Goal: Navigation & Orientation: Find specific page/section

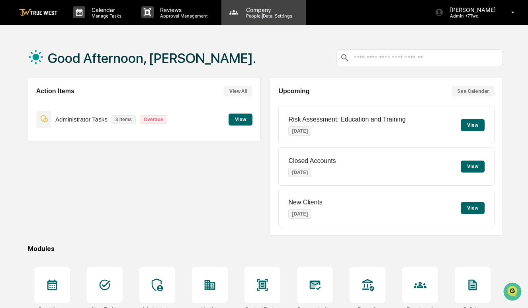
click at [261, 13] on p "People, Data, Settings" at bounding box center [268, 16] width 57 height 6
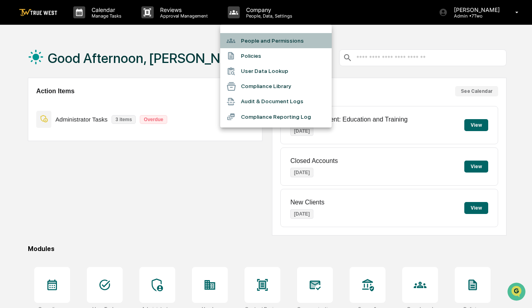
click at [258, 43] on li "People and Permissions" at bounding box center [275, 40] width 111 height 15
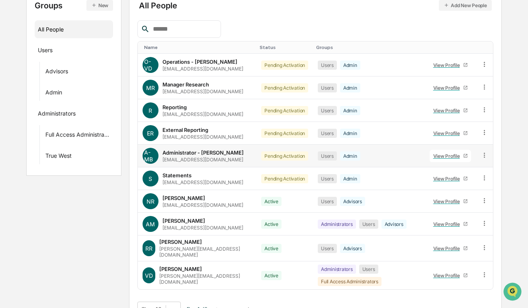
scroll to position [113, 0]
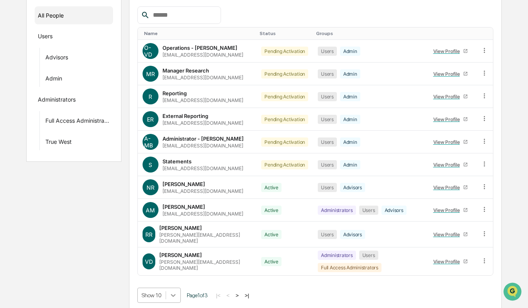
click at [173, 292] on body "Calendar Manage Tasks Reviews Approval Management Company People, Data, Setting…" at bounding box center [264, 99] width 528 height 424
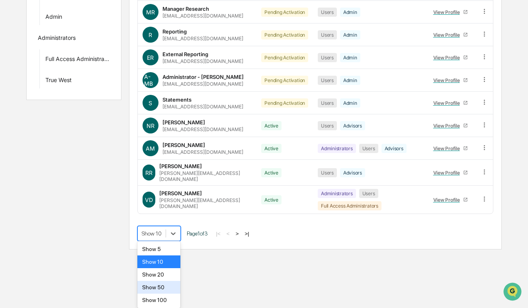
click at [162, 288] on div "Show 50" at bounding box center [158, 287] width 43 height 13
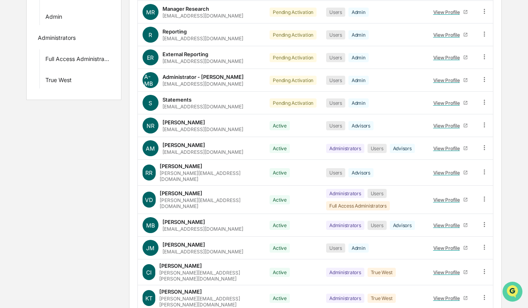
scroll to position [444, 0]
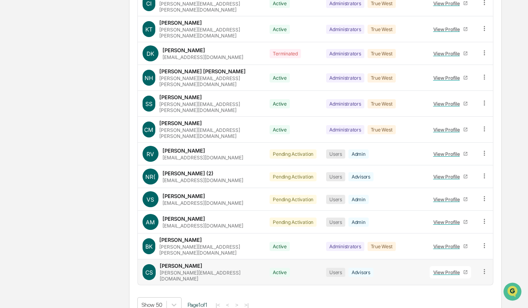
click at [482, 267] on icon at bounding box center [484, 271] width 8 height 8
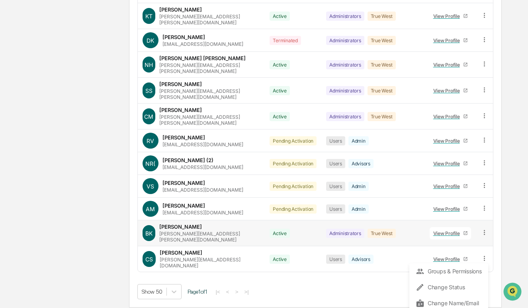
scroll to position [465, 0]
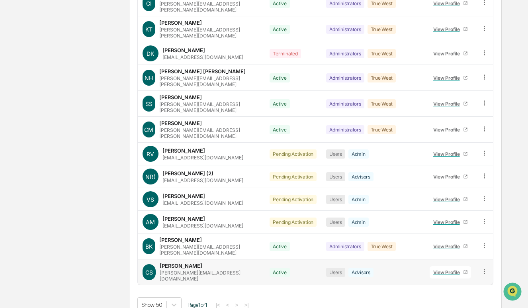
click at [445, 269] on div "View Profile" at bounding box center [448, 272] width 30 height 6
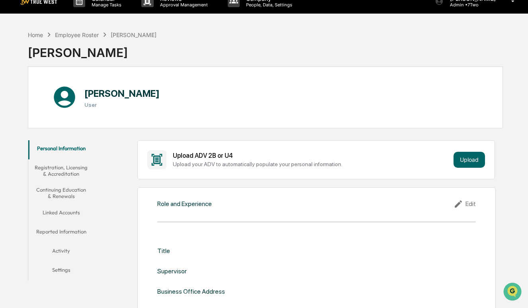
scroll to position [37, 0]
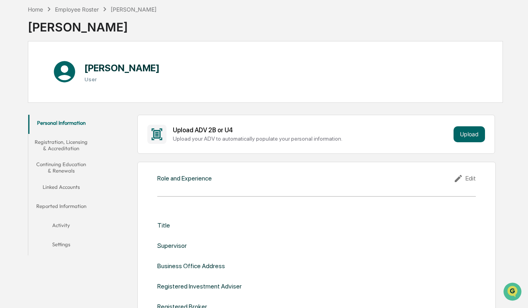
click at [68, 146] on button "Registration, Licensing & Accreditation" at bounding box center [61, 145] width 66 height 23
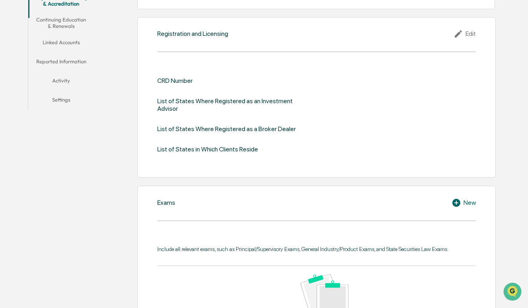
scroll to position [10, 0]
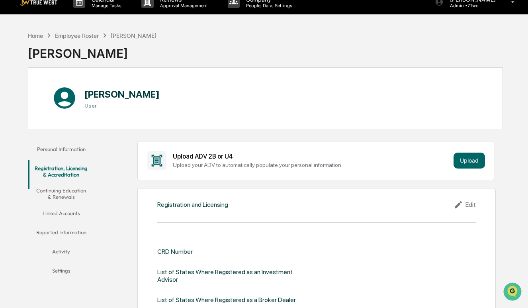
click at [68, 199] on button "Continuing Education & Renewals" at bounding box center [61, 193] width 66 height 23
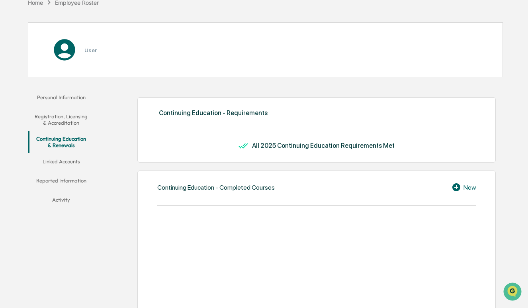
scroll to position [78, 0]
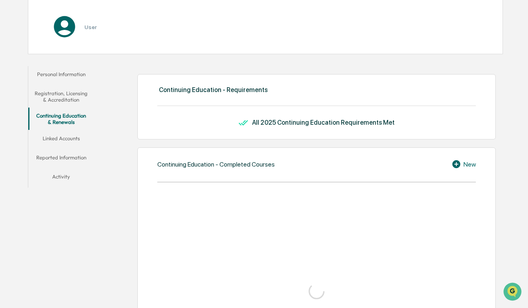
click at [68, 138] on button "Linked Accounts" at bounding box center [61, 139] width 66 height 19
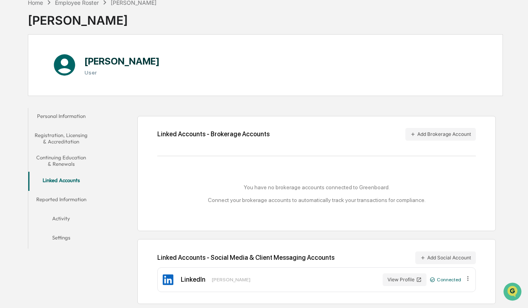
scroll to position [51, 0]
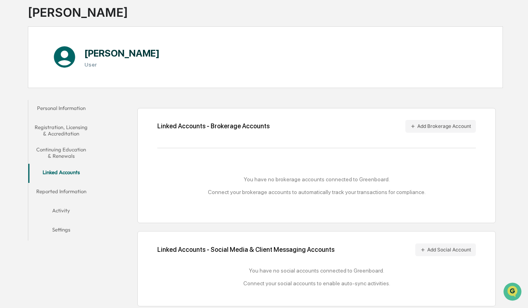
click at [66, 190] on button "Reported Information" at bounding box center [61, 192] width 66 height 19
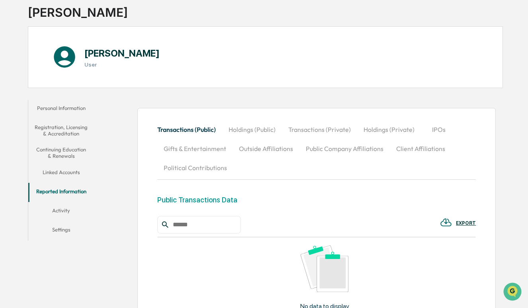
click at [259, 130] on button "Holdings (Public)" at bounding box center [252, 129] width 60 height 19
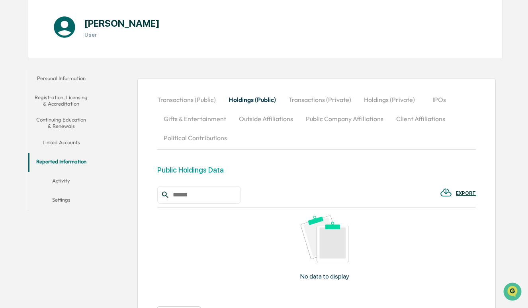
scroll to position [83, 0]
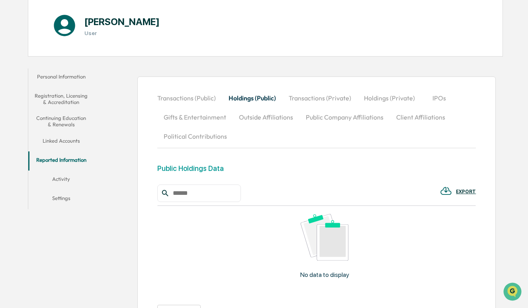
click at [64, 198] on button "Settings" at bounding box center [61, 199] width 66 height 19
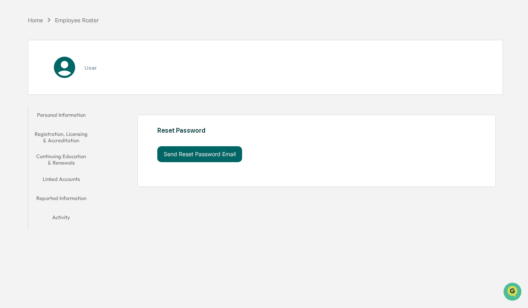
scroll to position [46, 0]
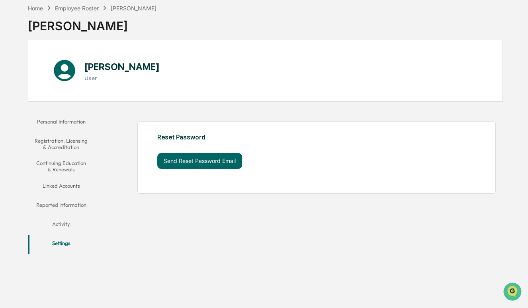
click at [64, 216] on button "Activity" at bounding box center [61, 225] width 66 height 19
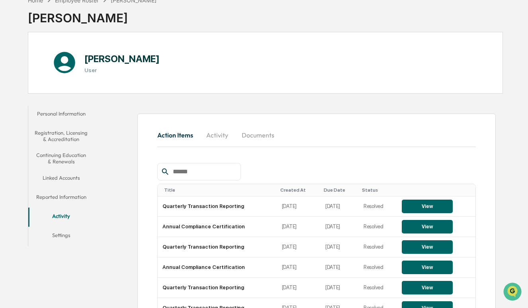
click at [66, 196] on button "Reported Information" at bounding box center [61, 198] width 66 height 19
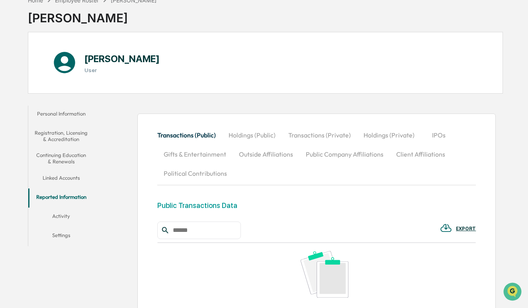
click at [64, 178] on button "Linked Accounts" at bounding box center [61, 179] width 66 height 19
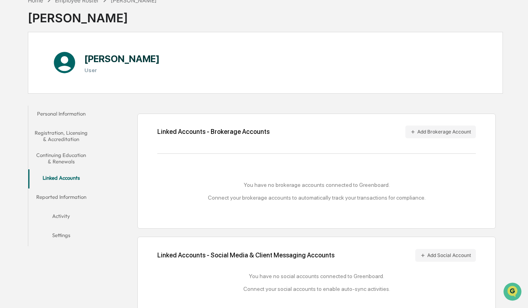
click at [81, 115] on button "Personal Information" at bounding box center [61, 114] width 66 height 19
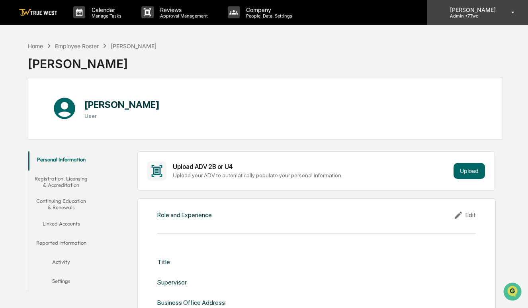
click at [487, 12] on p "[PERSON_NAME]" at bounding box center [471, 9] width 56 height 7
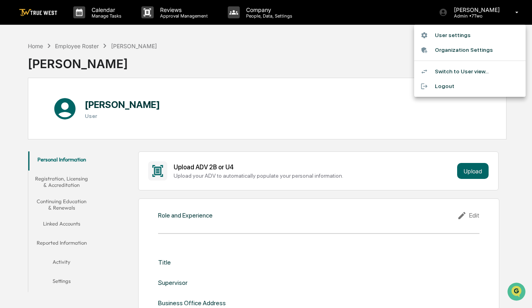
click at [450, 69] on li "Switch to User view..." at bounding box center [469, 71] width 111 height 15
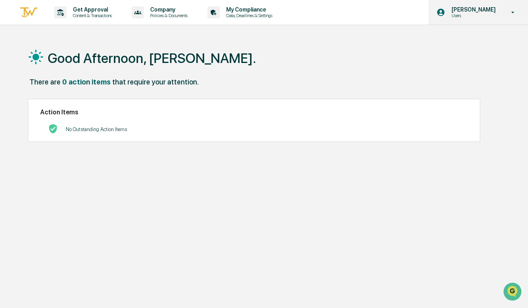
click at [513, 12] on icon at bounding box center [512, 13] width 3 height 2
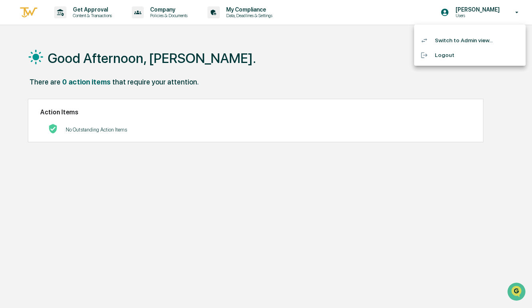
click at [244, 10] on div at bounding box center [266, 154] width 532 height 308
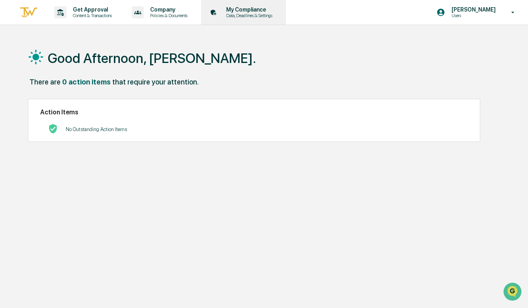
click at [249, 10] on p "My Compliance" at bounding box center [248, 9] width 57 height 6
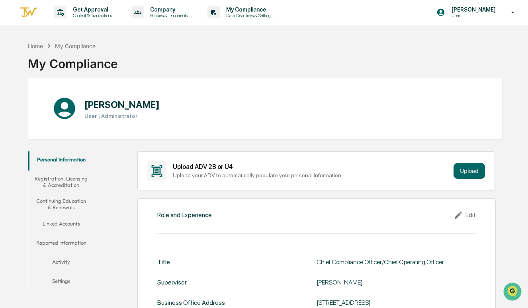
click at [63, 206] on button "Continuing Education & Renewals" at bounding box center [61, 204] width 66 height 23
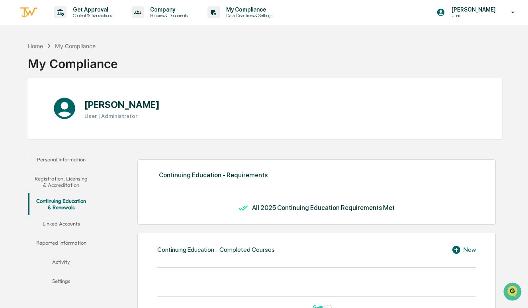
click at [60, 222] on button "Linked Accounts" at bounding box center [61, 224] width 66 height 19
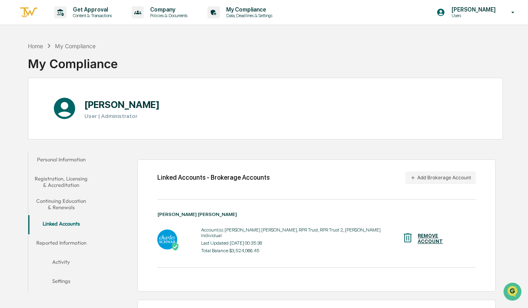
click at [66, 241] on button "Reported Information" at bounding box center [61, 243] width 66 height 19
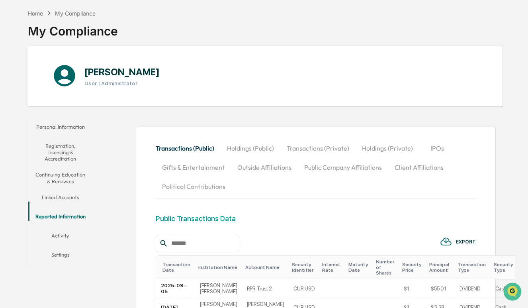
scroll to position [55, 0]
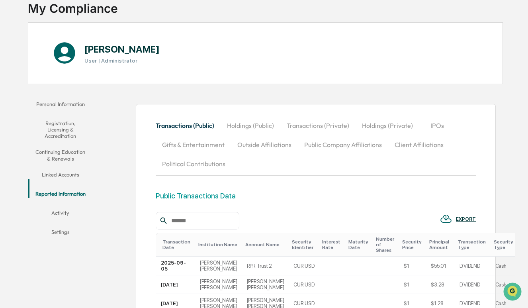
click at [69, 168] on button "Linked Accounts" at bounding box center [60, 175] width 64 height 19
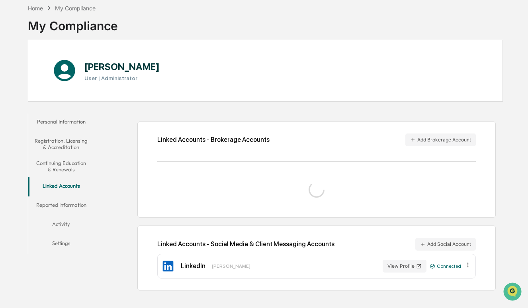
scroll to position [46, 0]
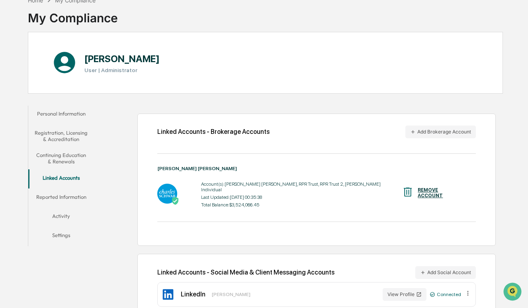
click at [77, 197] on button "Reported Information" at bounding box center [61, 198] width 66 height 19
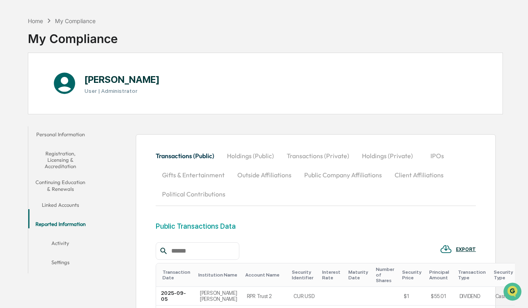
scroll to position [37, 0]
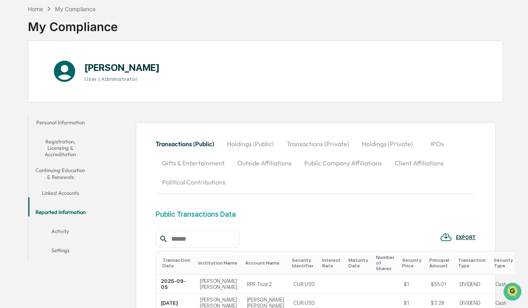
click at [63, 226] on button "Activity" at bounding box center [60, 232] width 64 height 19
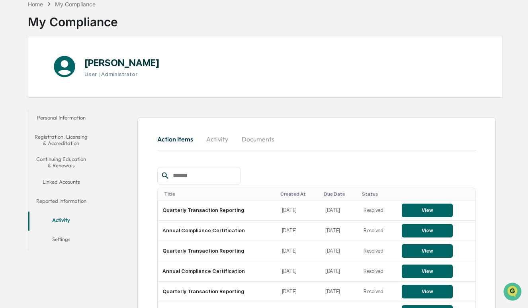
scroll to position [45, 0]
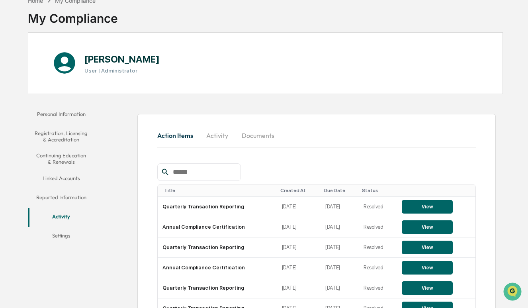
click at [63, 236] on button "Settings" at bounding box center [61, 236] width 66 height 19
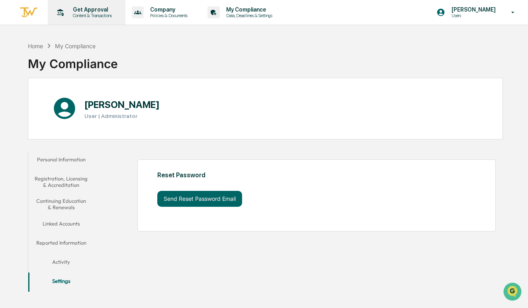
click at [88, 12] on p "Get Approval" at bounding box center [90, 9] width 49 height 6
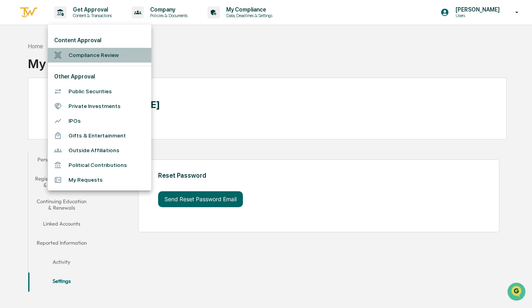
click at [103, 54] on li "Compliance Review" at bounding box center [99, 55] width 103 height 15
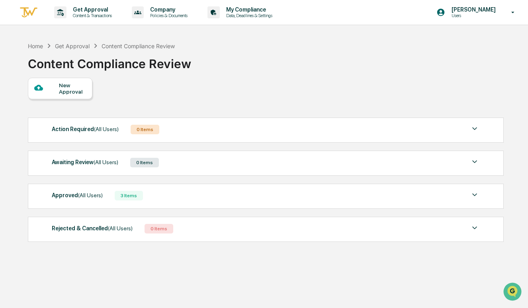
click at [78, 96] on div "New Approval" at bounding box center [60, 88] width 64 height 21
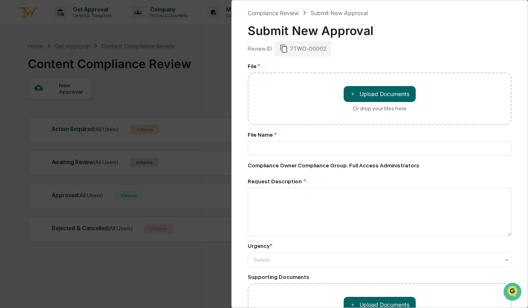
click at [199, 78] on div "Compliance Review Submit New Approval Submit New Approval Review ID: 7TWO-00002…" at bounding box center [264, 154] width 528 height 308
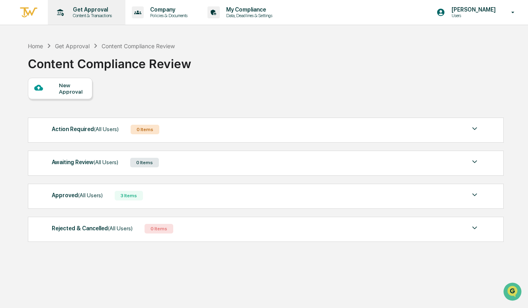
click at [88, 19] on div "Get Approval Content & Transactions" at bounding box center [86, 12] width 70 height 25
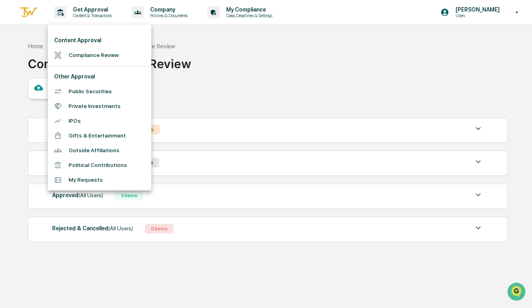
click at [174, 18] on div at bounding box center [266, 154] width 532 height 308
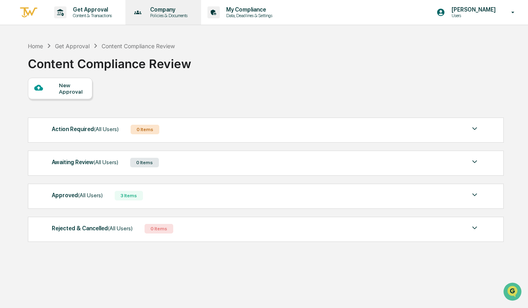
click at [171, 11] on p "Company" at bounding box center [168, 9] width 48 height 6
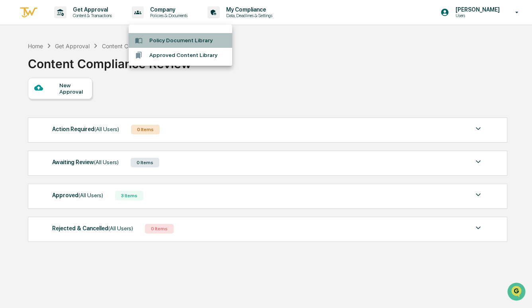
click at [163, 42] on li "Policy Document Library" at bounding box center [180, 40] width 103 height 15
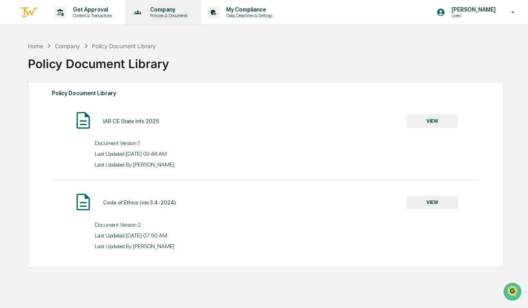
click at [178, 16] on p "Policies & Documents" at bounding box center [168, 16] width 48 height 6
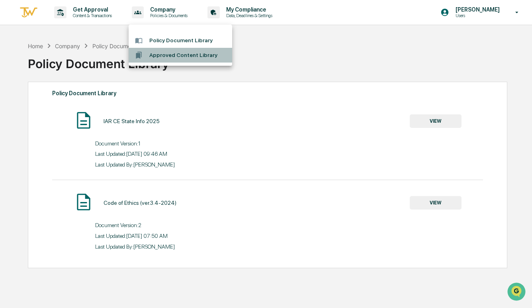
click at [175, 55] on li "Approved Content Library" at bounding box center [180, 55] width 103 height 15
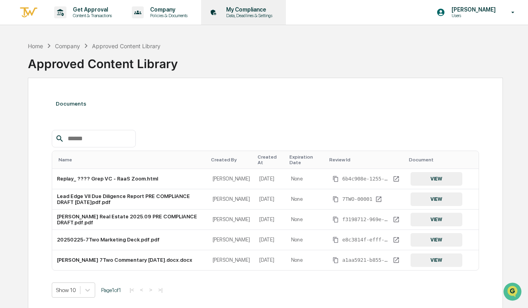
click at [254, 10] on p "My Compliance" at bounding box center [248, 9] width 57 height 6
